Goal: Task Accomplishment & Management: Use online tool/utility

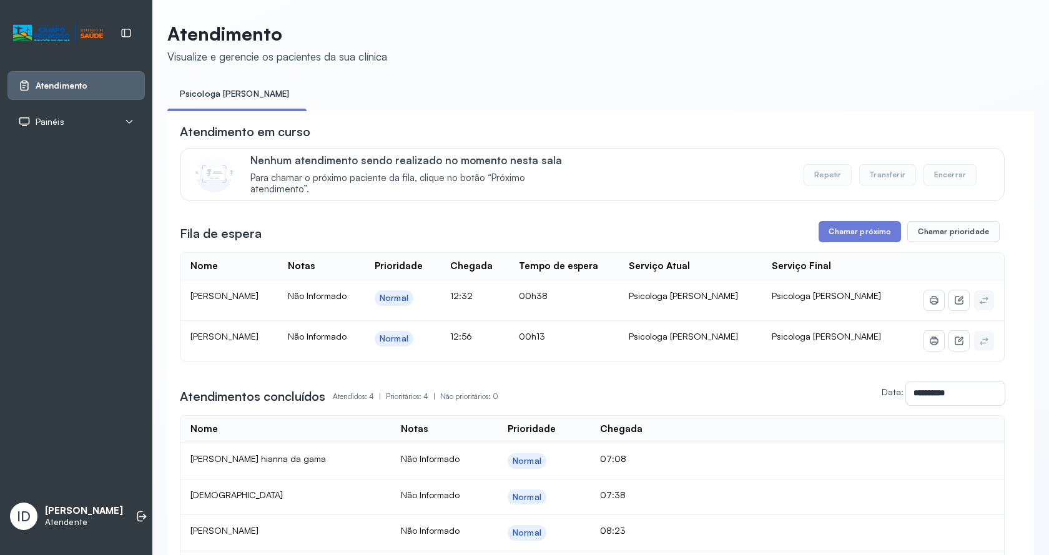
click at [862, 223] on div "**********" at bounding box center [592, 355] width 824 height 464
click at [841, 242] on button "Chamar próximo" at bounding box center [859, 231] width 82 height 21
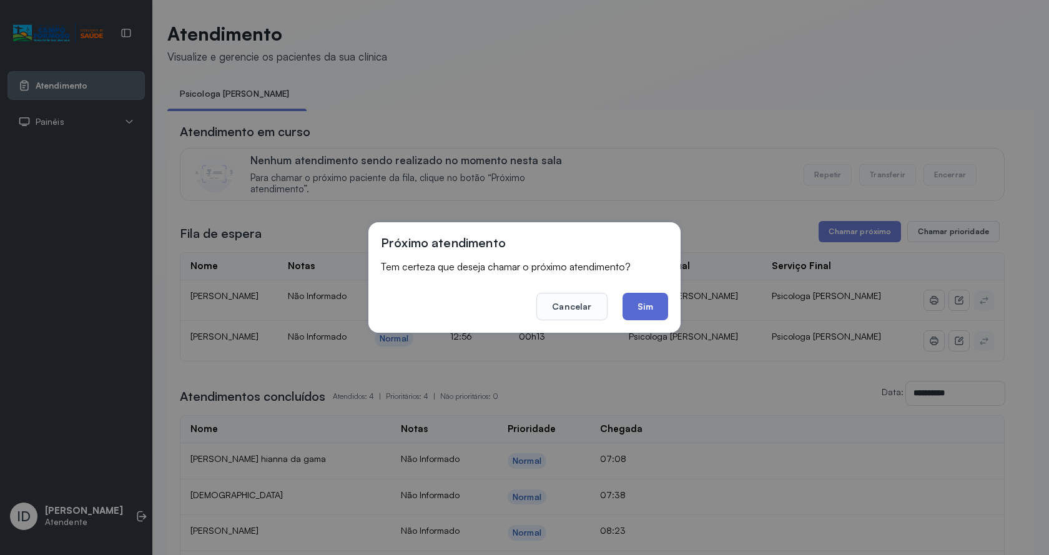
drag, startPoint x: 650, startPoint y: 316, endPoint x: 519, endPoint y: 169, distance: 196.7
click at [649, 316] on button "Sim" at bounding box center [645, 306] width 46 height 27
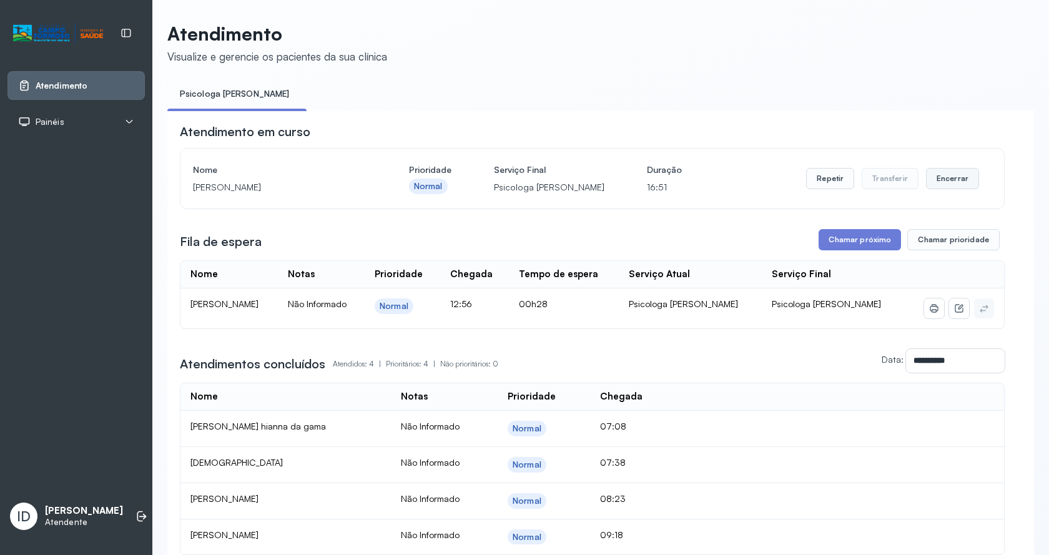
click at [957, 185] on button "Encerrar" at bounding box center [952, 178] width 53 height 21
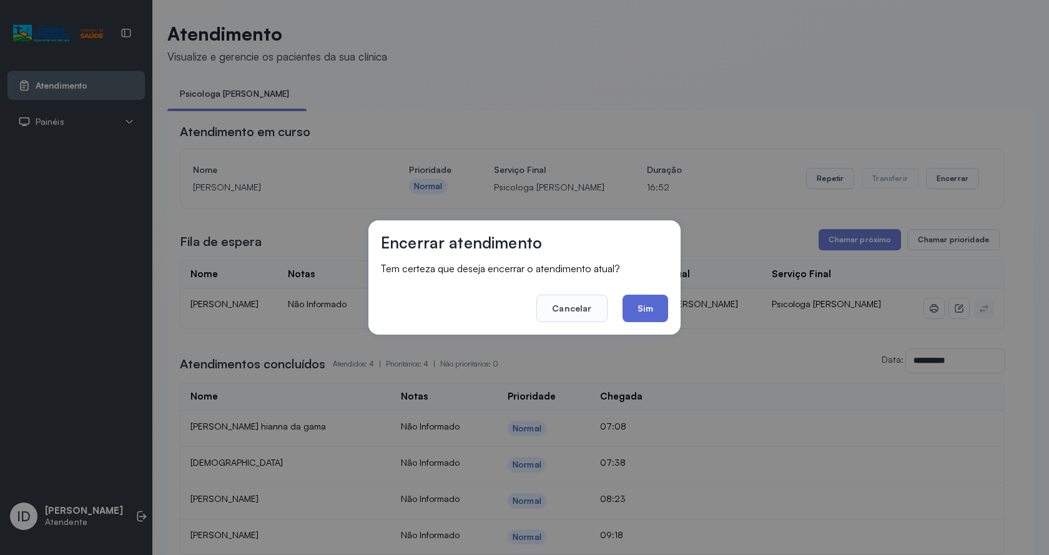
click at [642, 311] on button "Sim" at bounding box center [645, 308] width 46 height 27
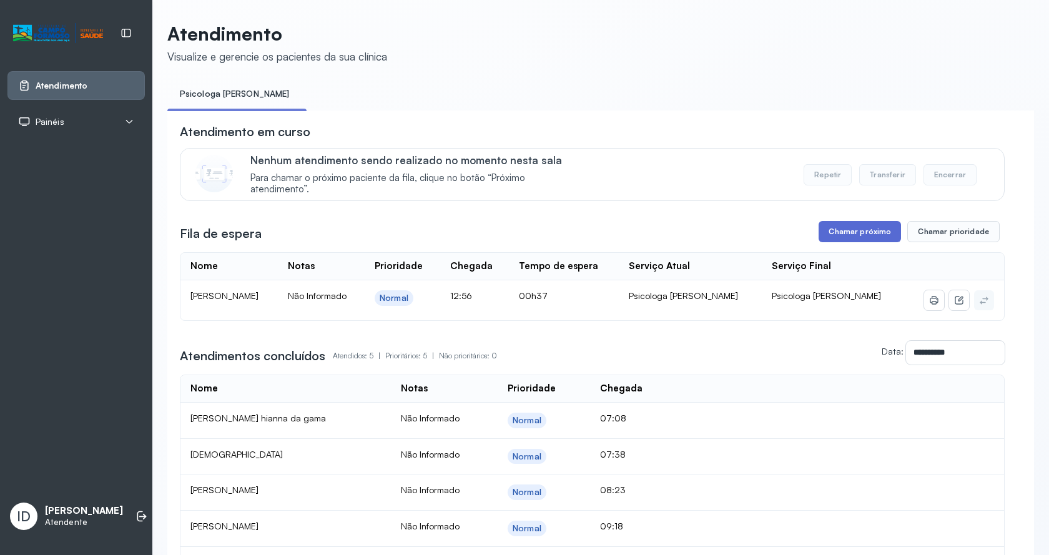
click at [842, 237] on button "Chamar próximo" at bounding box center [859, 231] width 82 height 21
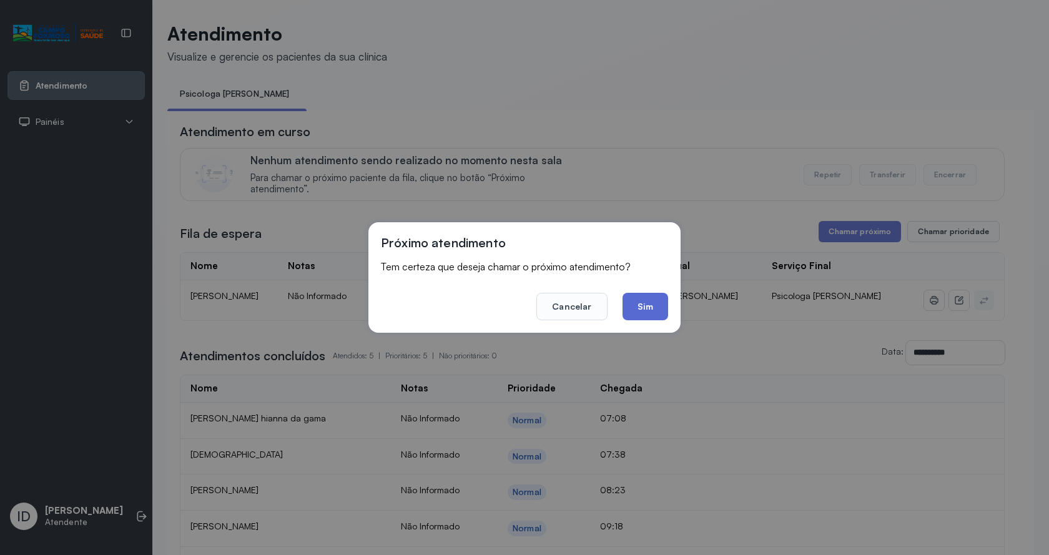
click at [658, 301] on button "Sim" at bounding box center [645, 306] width 46 height 27
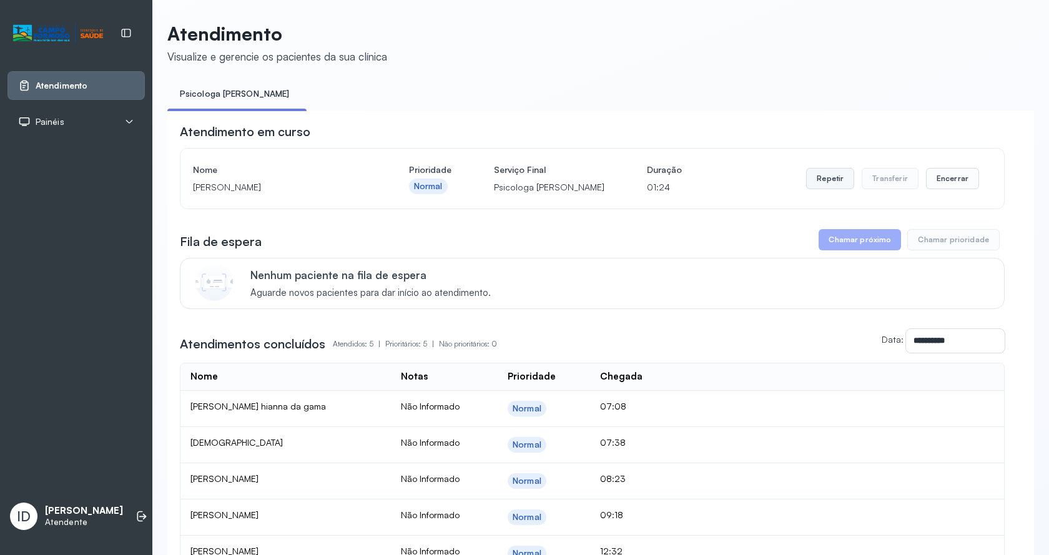
click at [832, 181] on button "Repetir" at bounding box center [830, 178] width 48 height 21
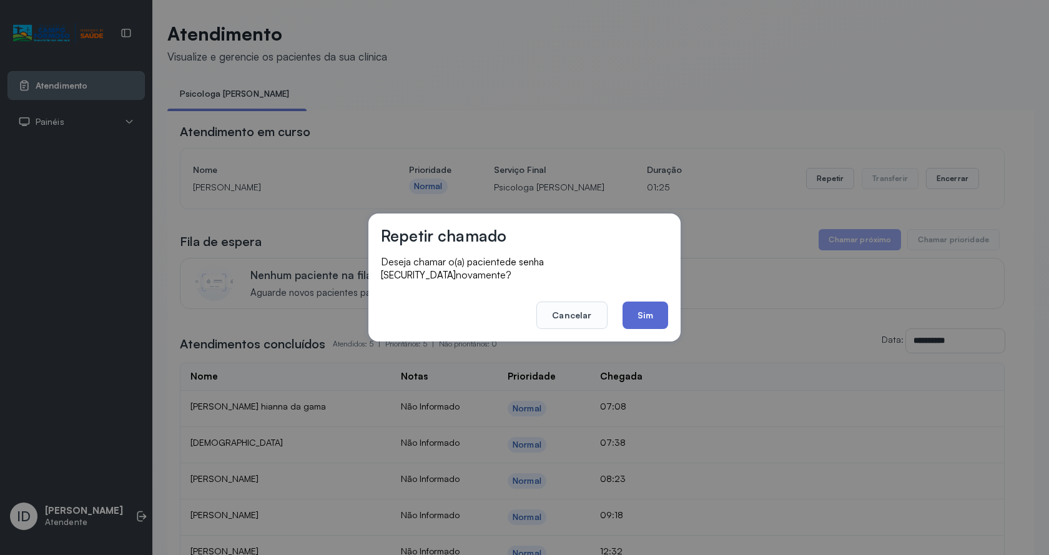
drag, startPoint x: 639, startPoint y: 305, endPoint x: 508, endPoint y: 169, distance: 188.5
click at [639, 303] on button "Sim" at bounding box center [645, 314] width 46 height 27
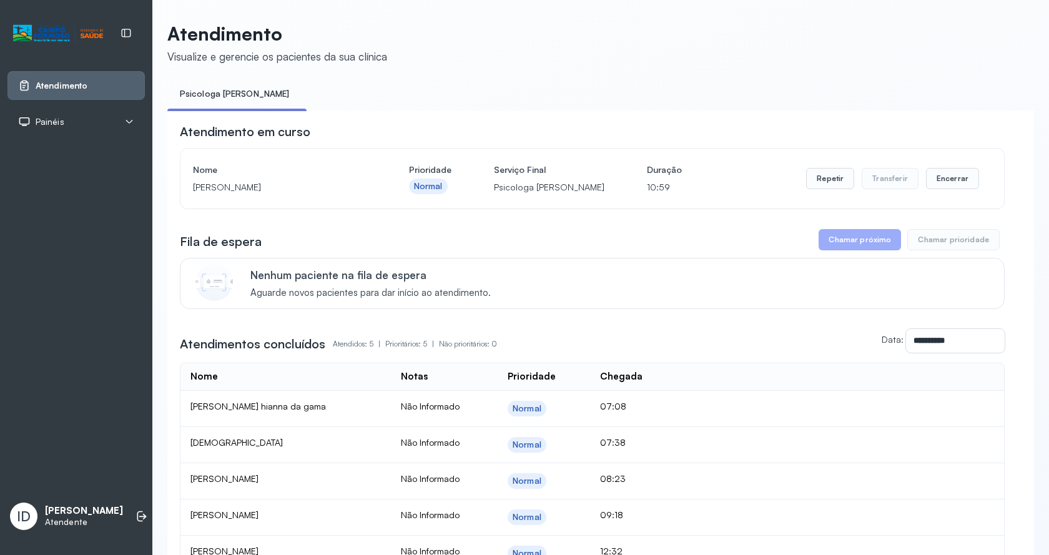
click at [944, 193] on div "Repetir Transferir Encerrar" at bounding box center [892, 178] width 173 height 35
click at [939, 183] on button "Encerrar" at bounding box center [952, 178] width 53 height 21
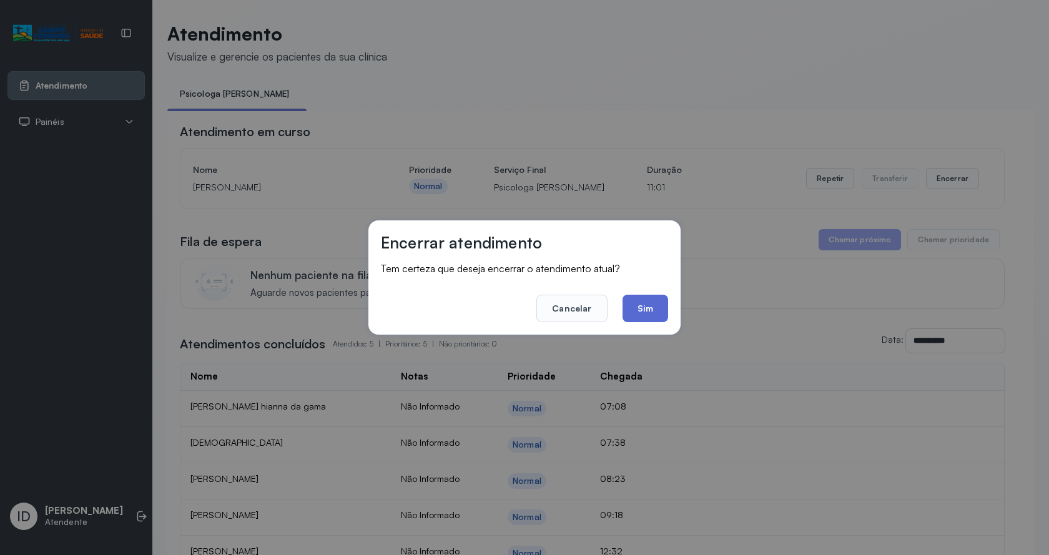
click at [655, 310] on button "Sim" at bounding box center [645, 308] width 46 height 27
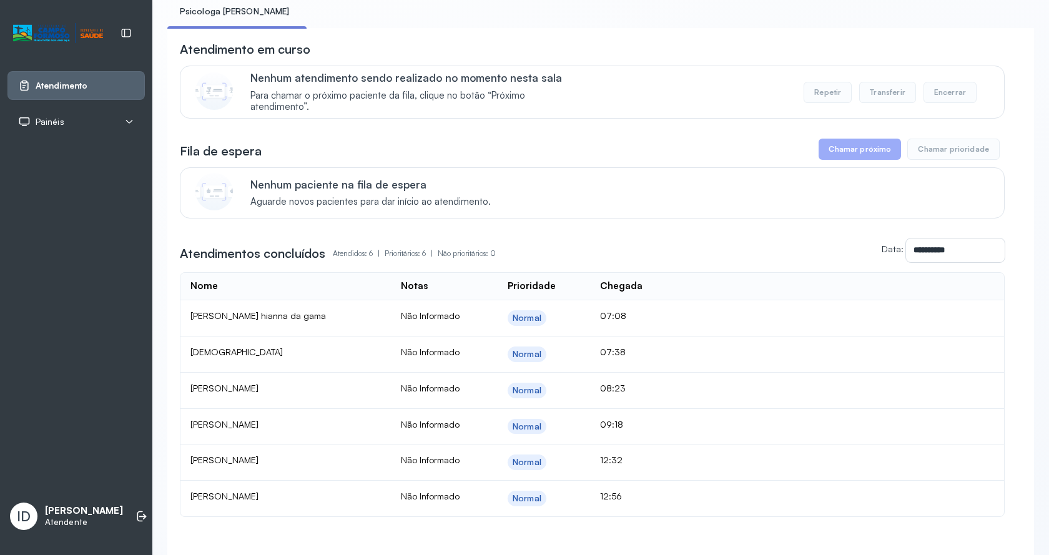
scroll to position [172, 0]
